Goal: Information Seeking & Learning: Learn about a topic

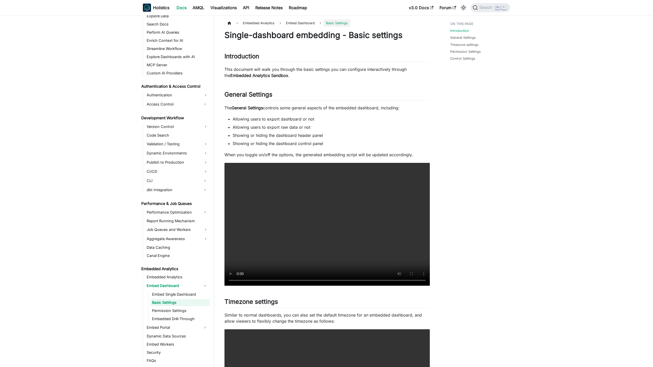
scroll to position [300, 0]
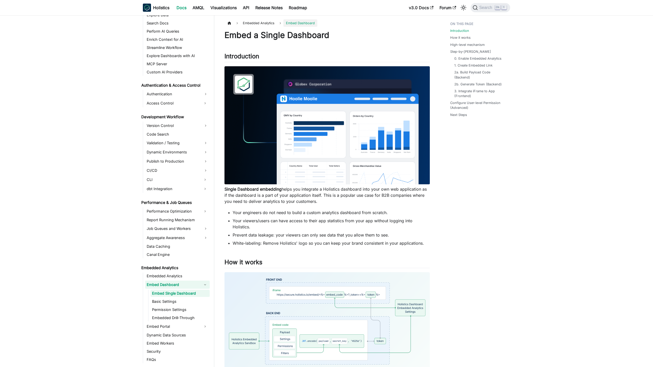
scroll to position [292, 0]
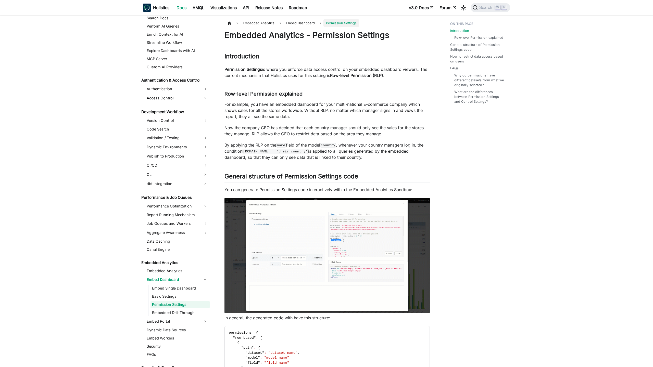
scroll to position [308, 0]
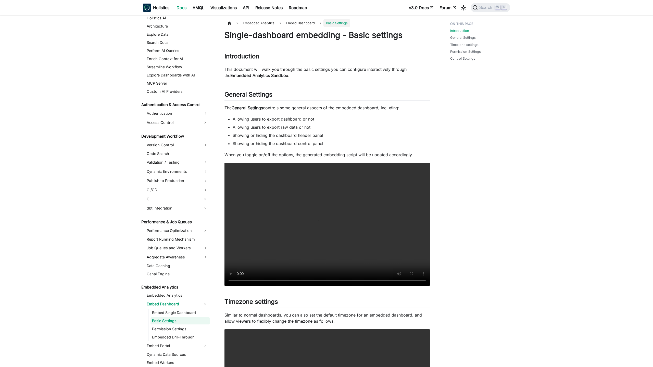
scroll to position [300, 0]
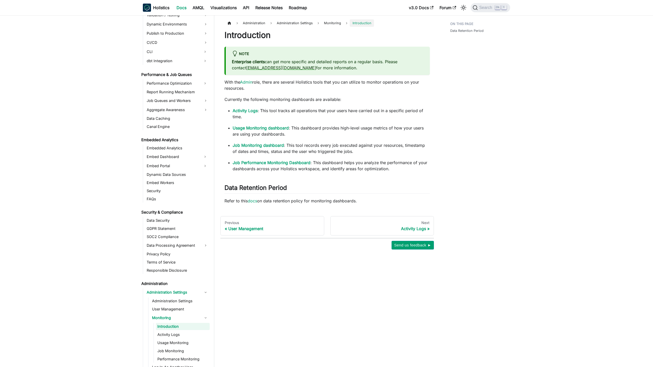
scroll to position [453, 0]
